Goal: Find specific page/section: Find specific page/section

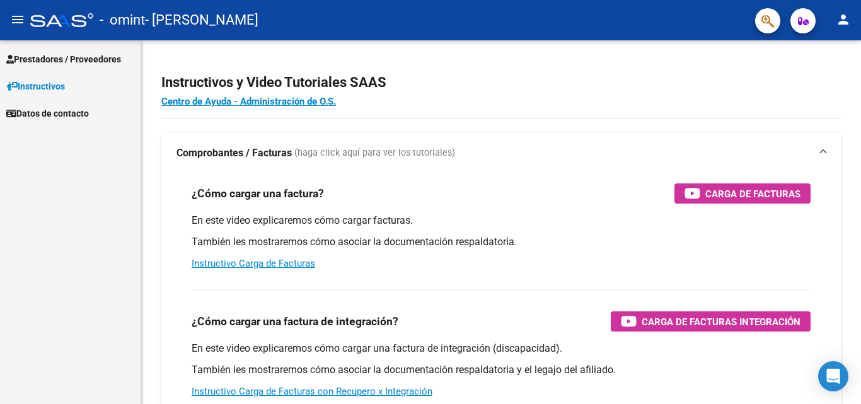
click at [56, 58] on span "Prestadores / Proveedores" at bounding box center [63, 59] width 115 height 14
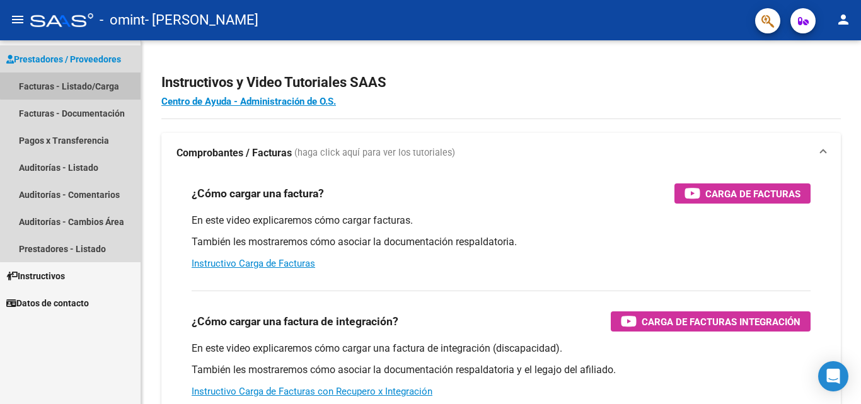
click at [81, 84] on link "Facturas - Listado/Carga" at bounding box center [70, 85] width 140 height 27
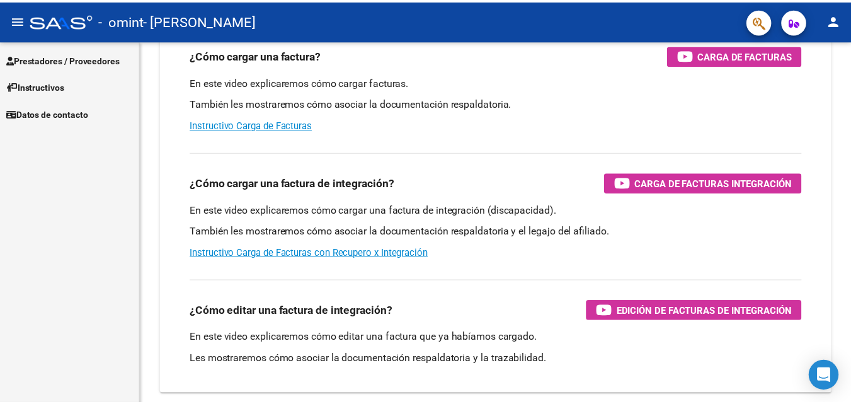
scroll to position [189, 0]
